Goal: Navigation & Orientation: Find specific page/section

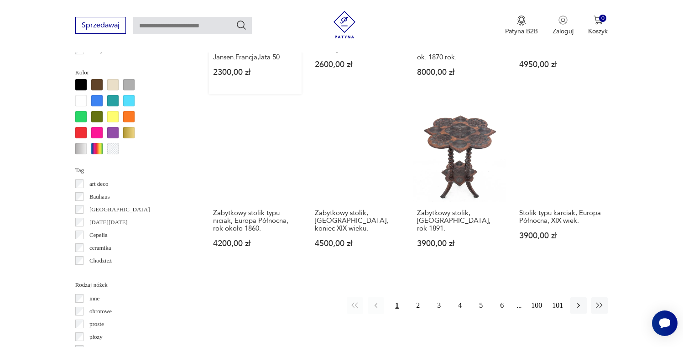
scroll to position [853, 0]
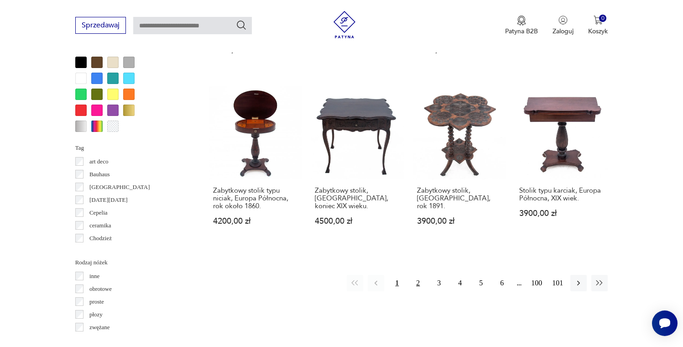
click at [422, 275] on button "2" at bounding box center [418, 283] width 16 height 16
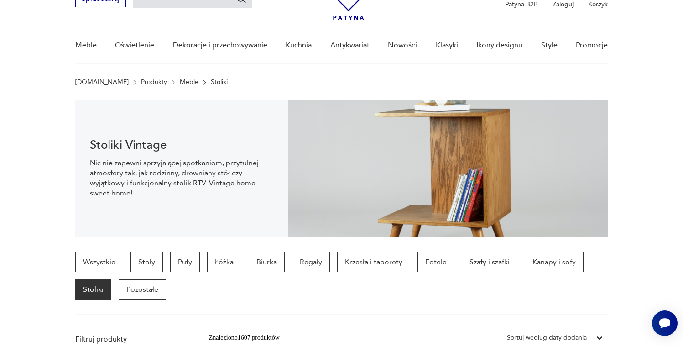
scroll to position [43, 0]
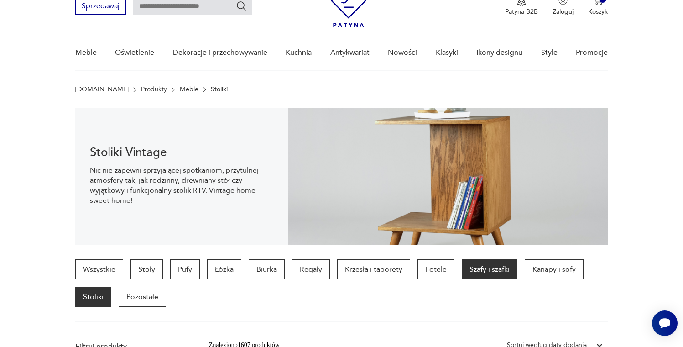
click at [480, 268] on p "Szafy i szafki" at bounding box center [490, 269] width 56 height 20
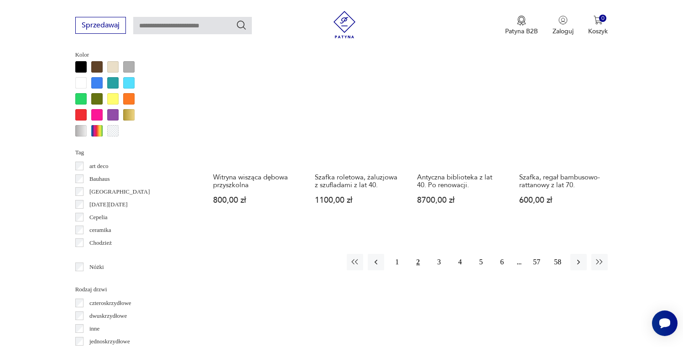
scroll to position [943, 0]
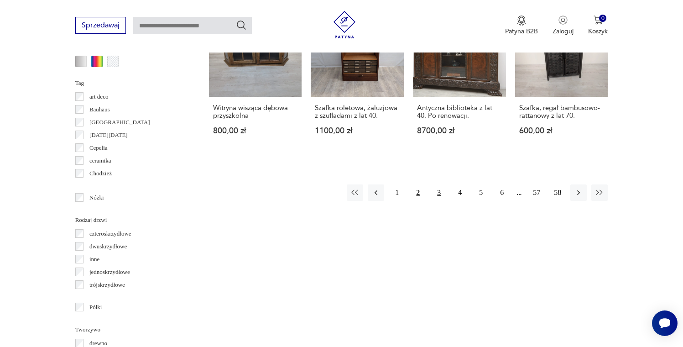
click at [439, 190] on button "3" at bounding box center [439, 192] width 16 height 16
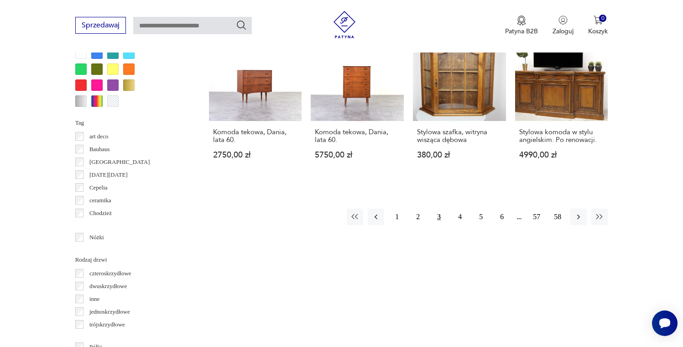
scroll to position [914, 0]
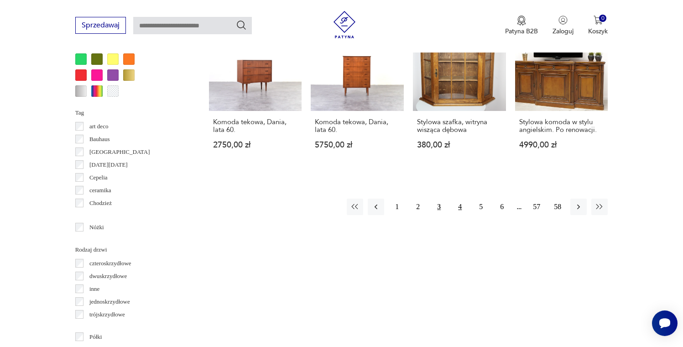
click at [460, 215] on button "4" at bounding box center [460, 207] width 16 height 16
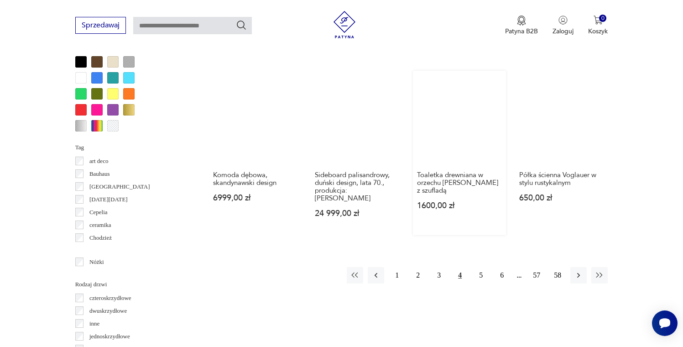
scroll to position [886, 0]
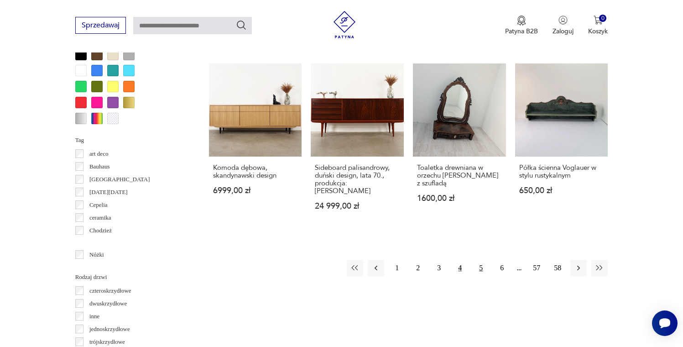
click at [482, 264] on button "5" at bounding box center [481, 268] width 16 height 16
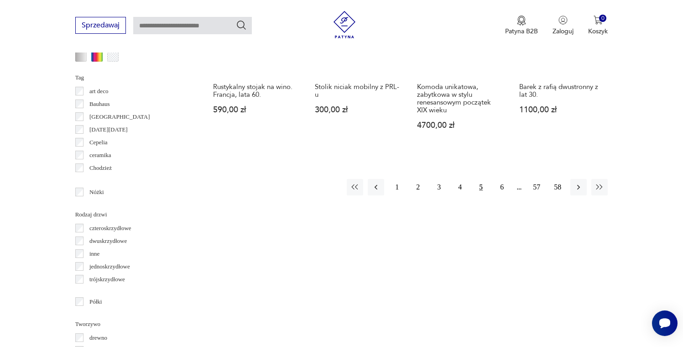
scroll to position [959, 0]
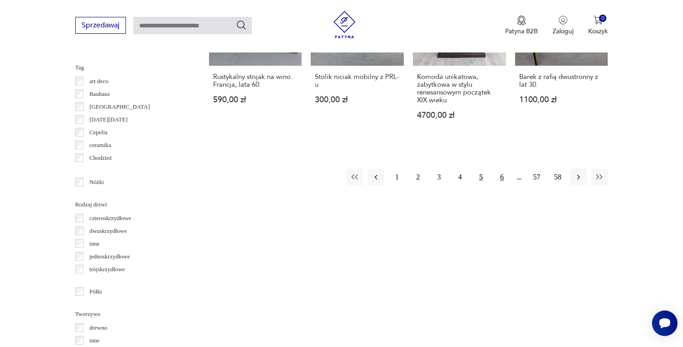
click at [504, 185] on button "6" at bounding box center [502, 177] width 16 height 16
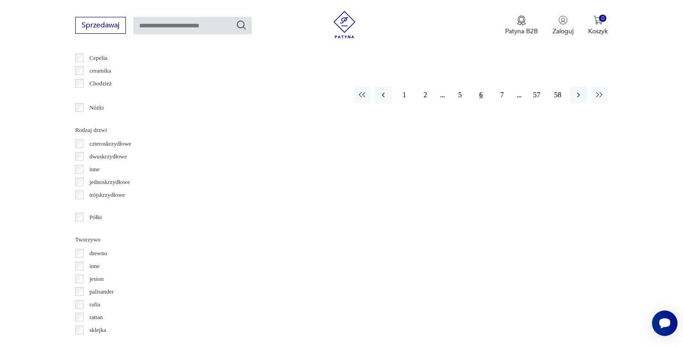
scroll to position [1041, 0]
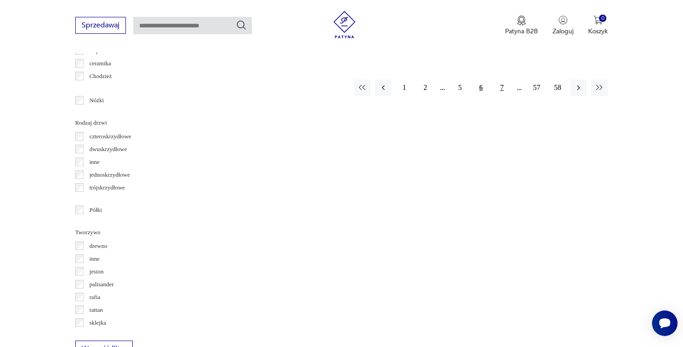
click at [500, 96] on button "7" at bounding box center [502, 87] width 16 height 16
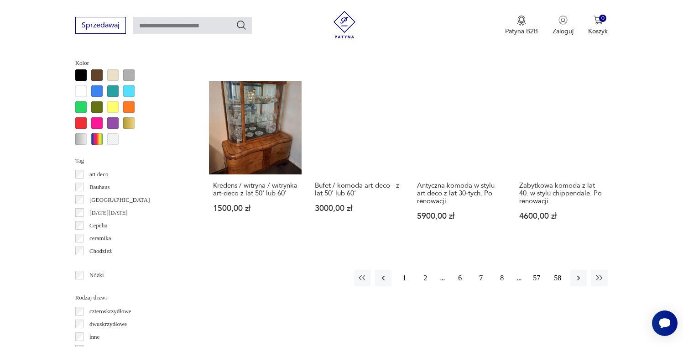
scroll to position [867, 0]
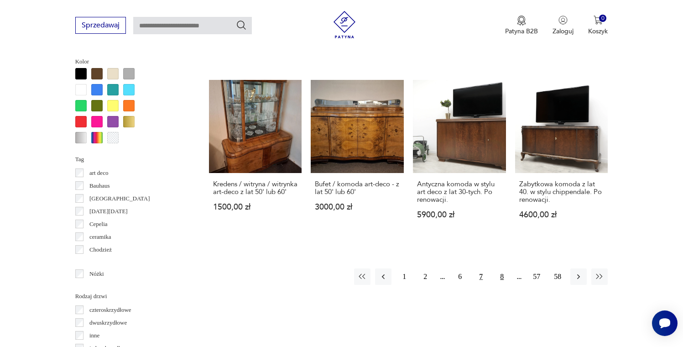
click at [501, 284] on button "8" at bounding box center [502, 276] width 16 height 16
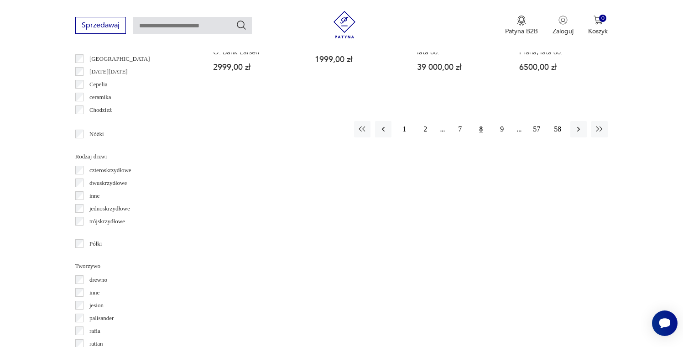
scroll to position [1001, 0]
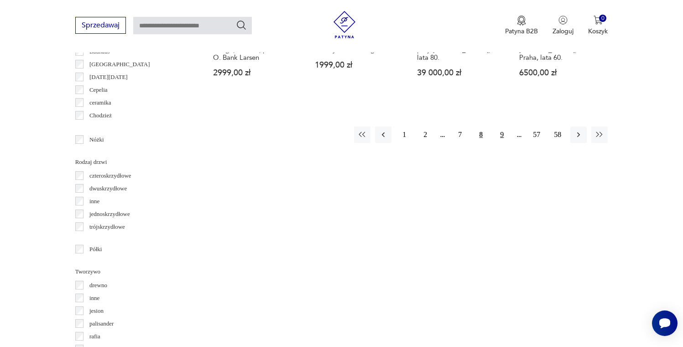
click at [501, 143] on button "9" at bounding box center [502, 134] width 16 height 16
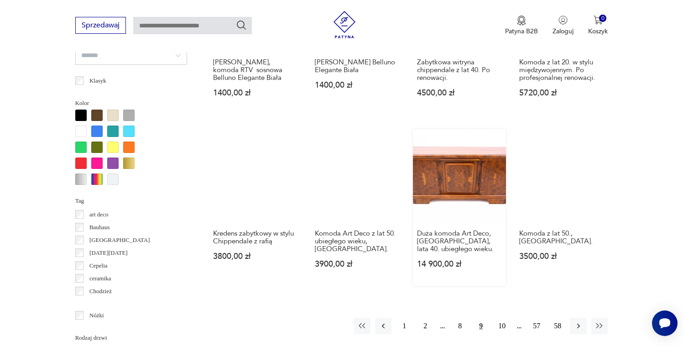
scroll to position [835, 0]
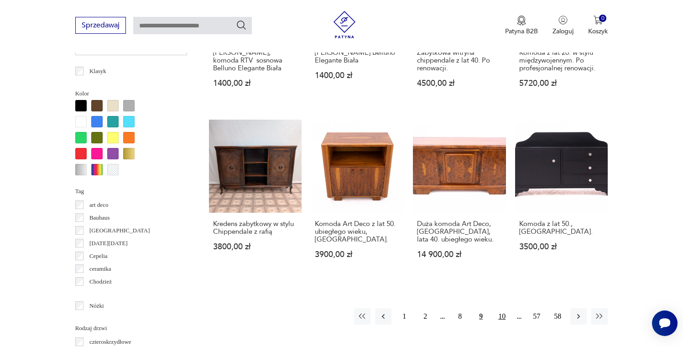
click at [502, 316] on button "10" at bounding box center [502, 316] width 16 height 16
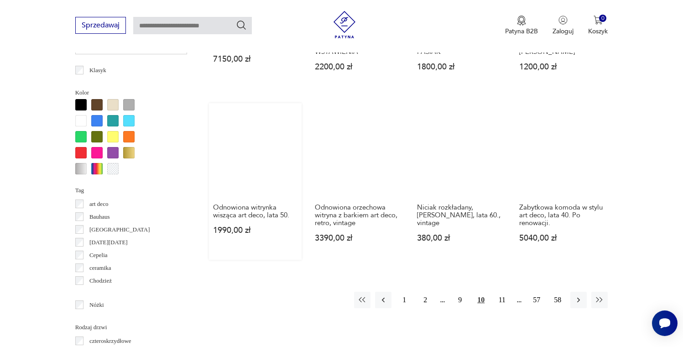
scroll to position [880, 0]
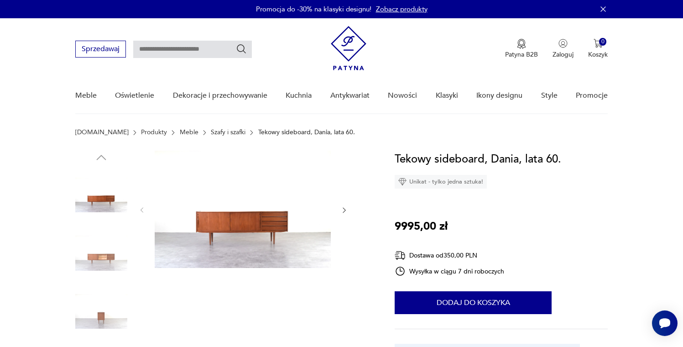
click at [101, 264] on img at bounding box center [101, 253] width 52 height 52
